Goal: Find contact information: Find contact information

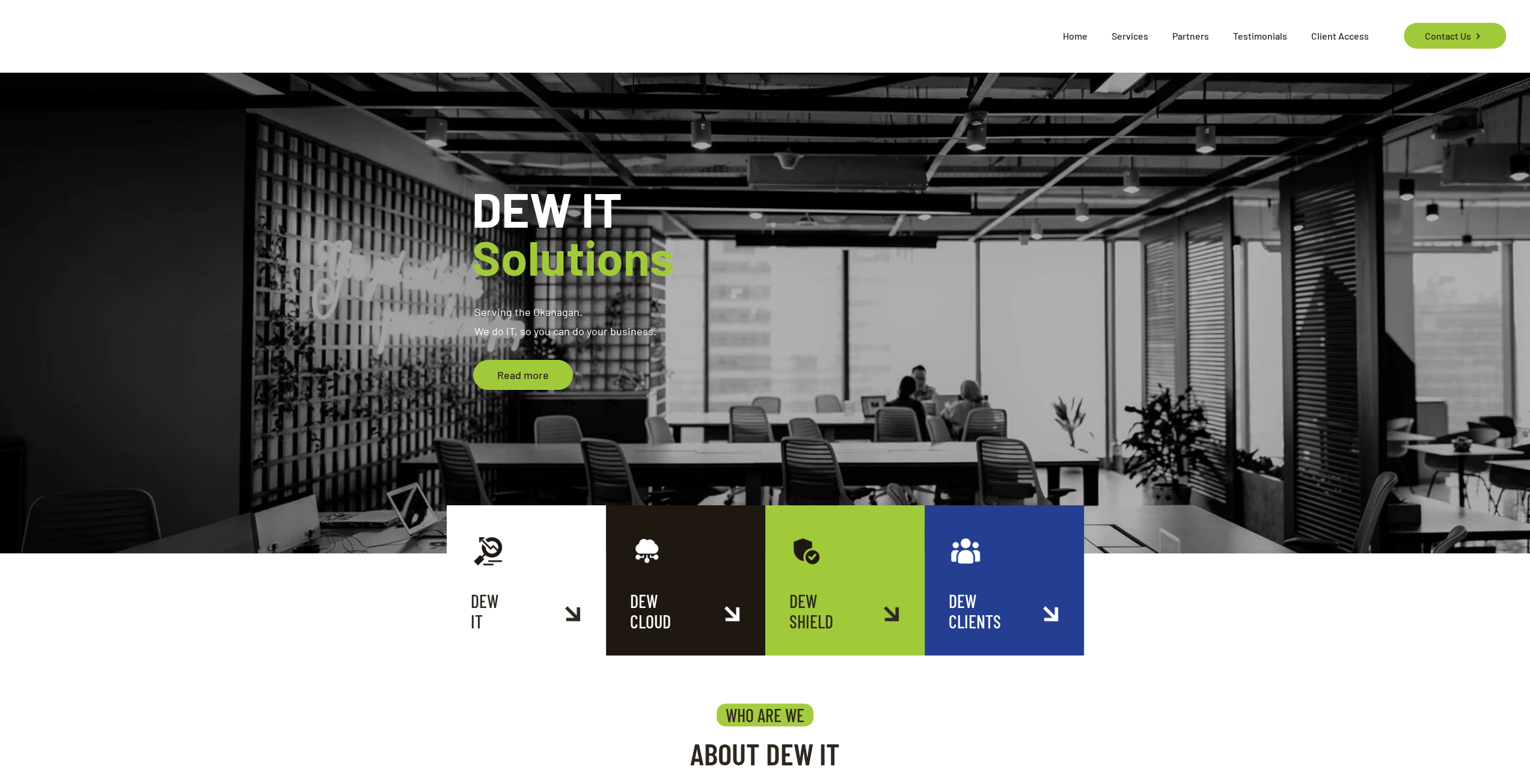
click at [1080, 40] on span "Home" at bounding box center [1076, 36] width 48 height 36
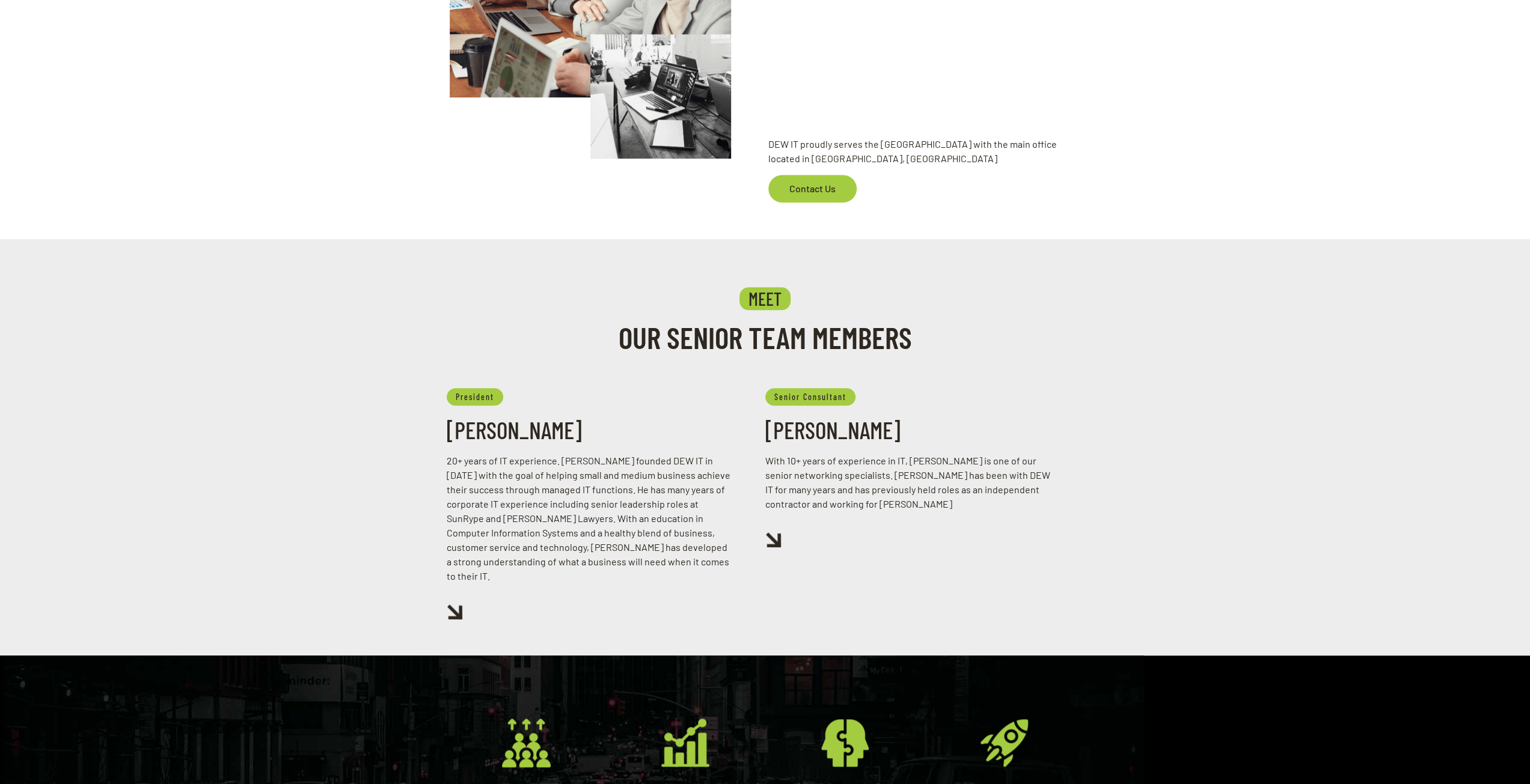
scroll to position [961, 0]
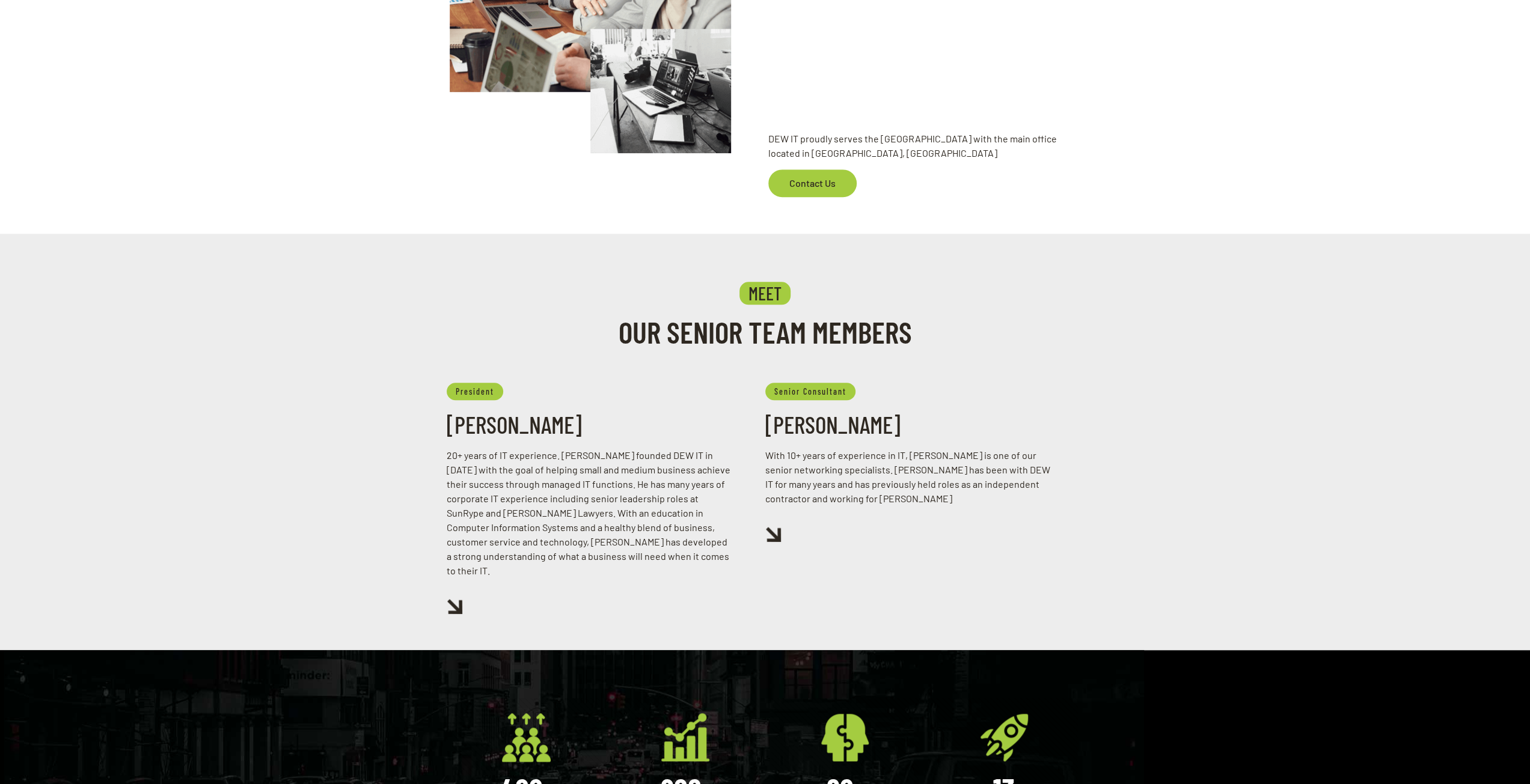
click at [454, 599] on img at bounding box center [454, 607] width 15 height 15
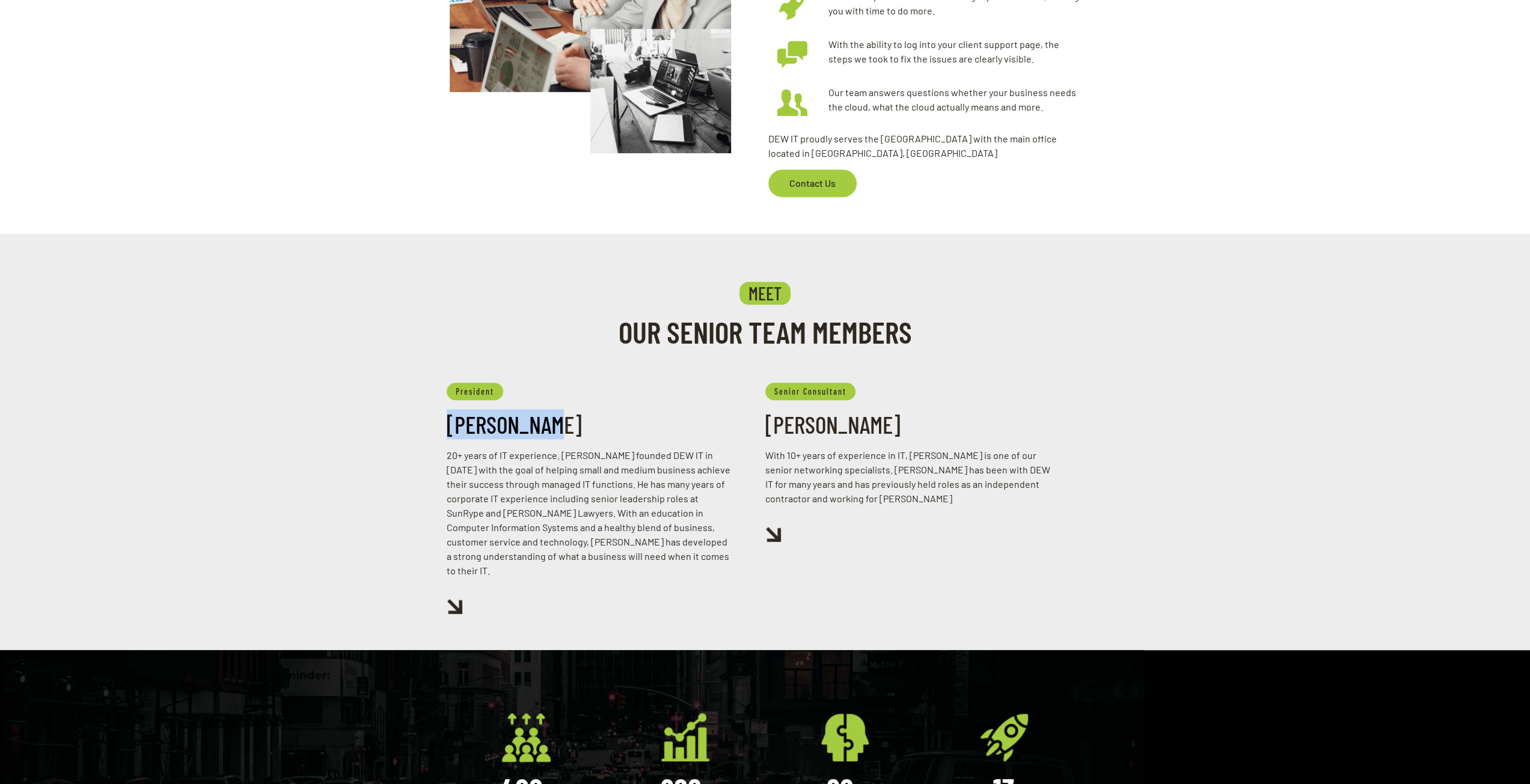
drag, startPoint x: 553, startPoint y: 427, endPoint x: 450, endPoint y: 437, distance: 103.5
click at [450, 437] on h3 "[PERSON_NAME]" at bounding box center [590, 424] width 287 height 30
copy h3 "[PERSON_NAME]"
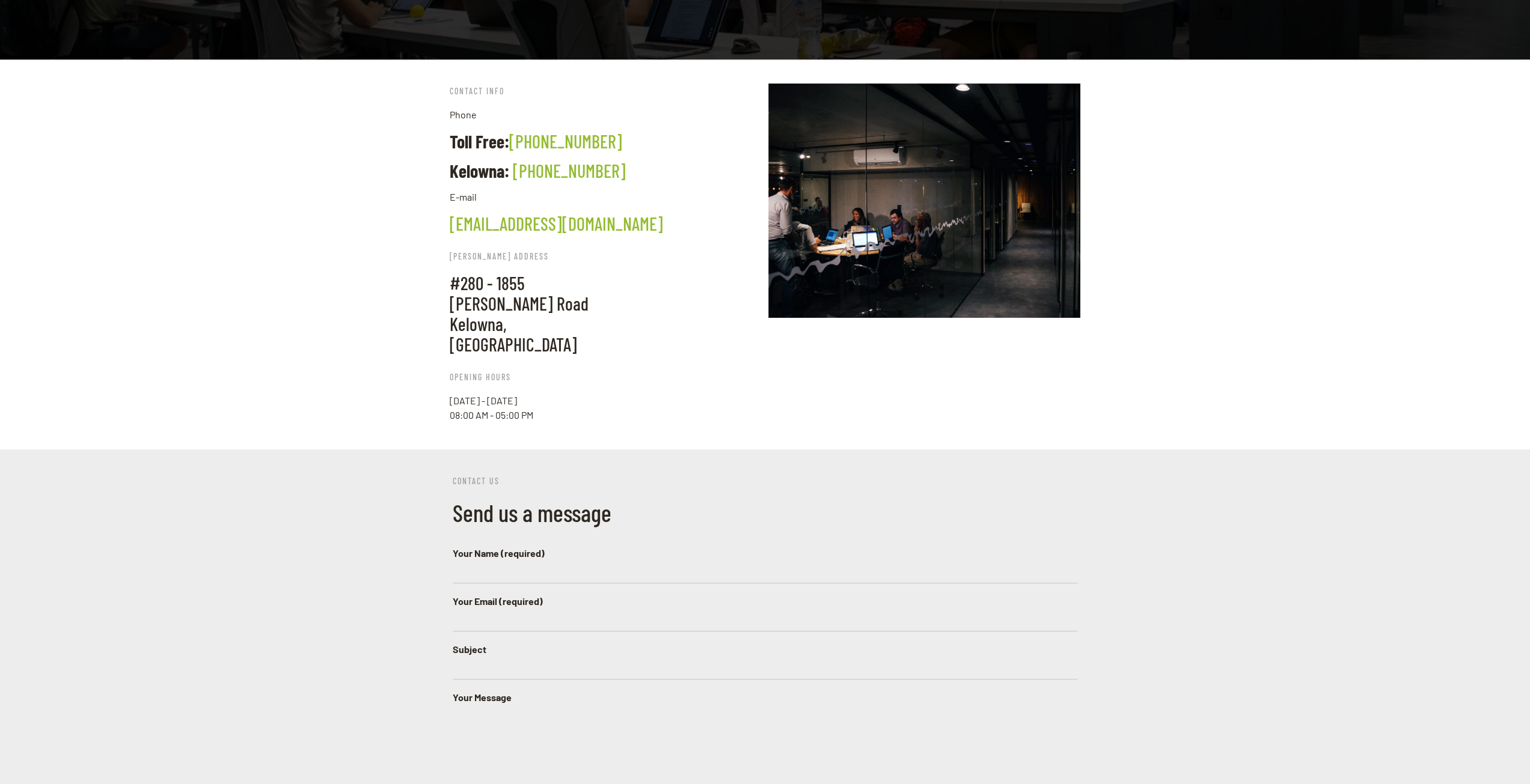
scroll to position [183, 0]
